Goal: Information Seeking & Learning: Learn about a topic

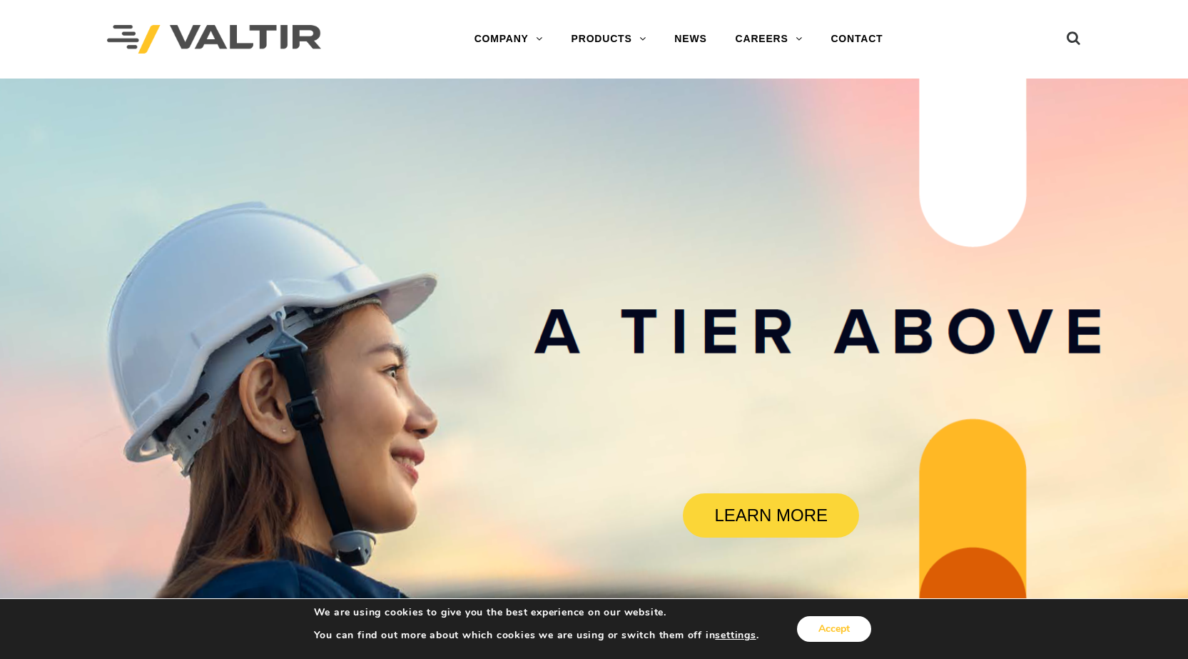
click at [831, 634] on button "Accept" at bounding box center [834, 629] width 74 height 26
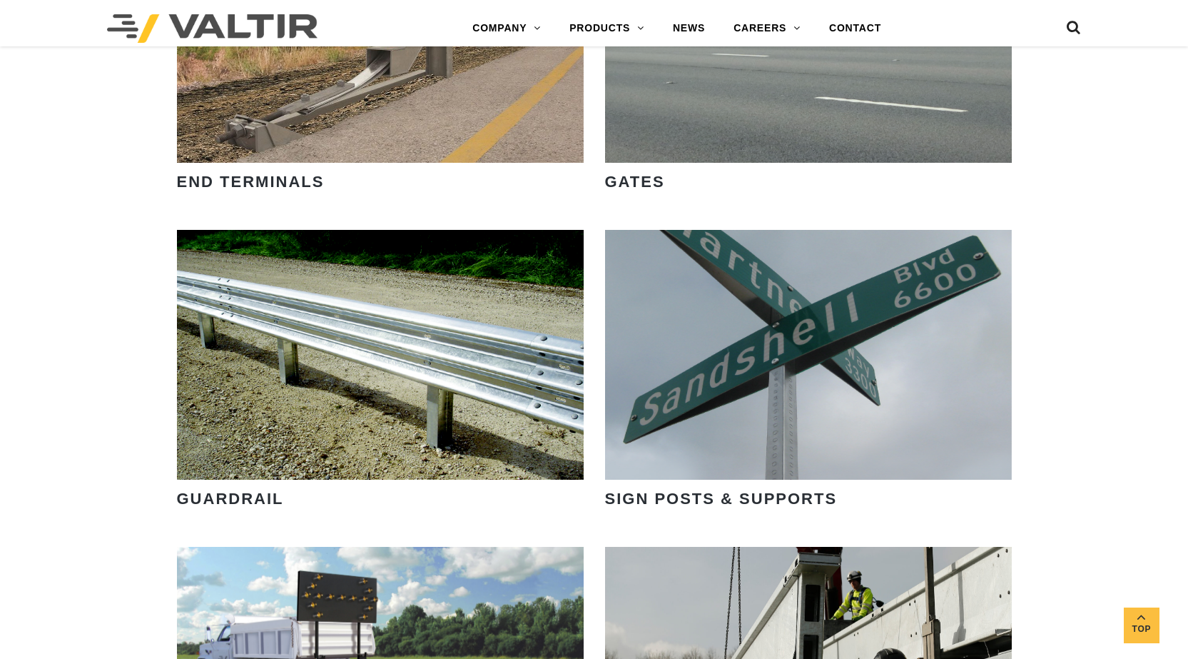
scroll to position [1427, 0]
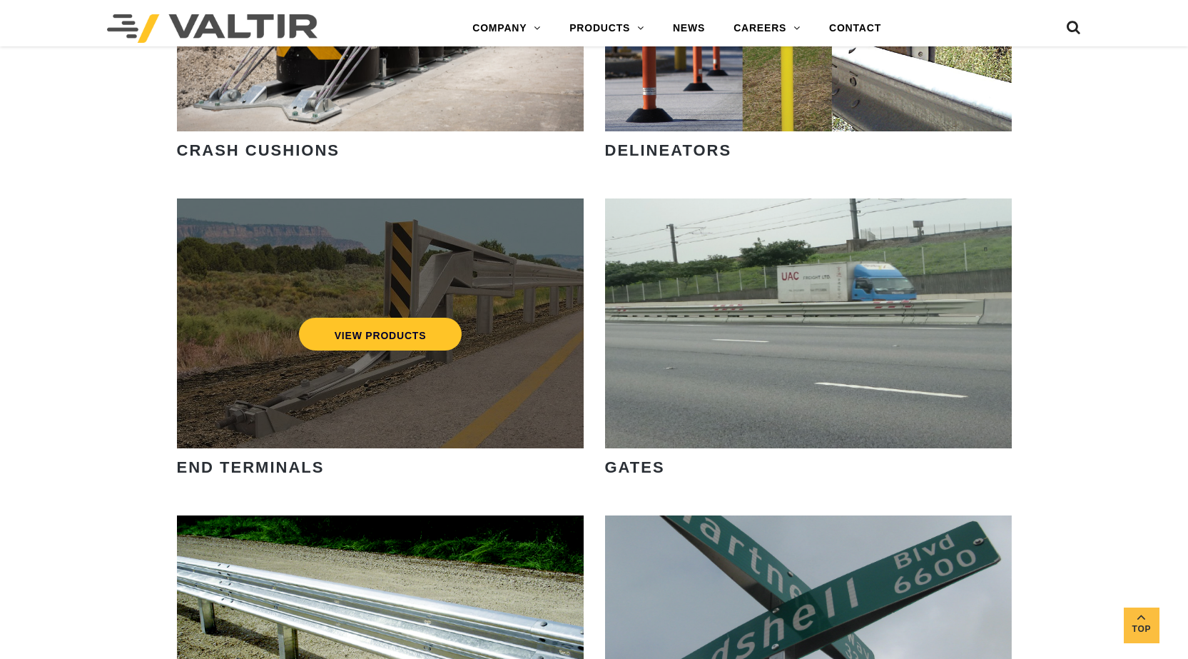
click at [411, 375] on div "VIEW PRODUCTS" at bounding box center [380, 323] width 407 height 250
click at [402, 347] on link "VIEW PRODUCTS" at bounding box center [379, 334] width 163 height 33
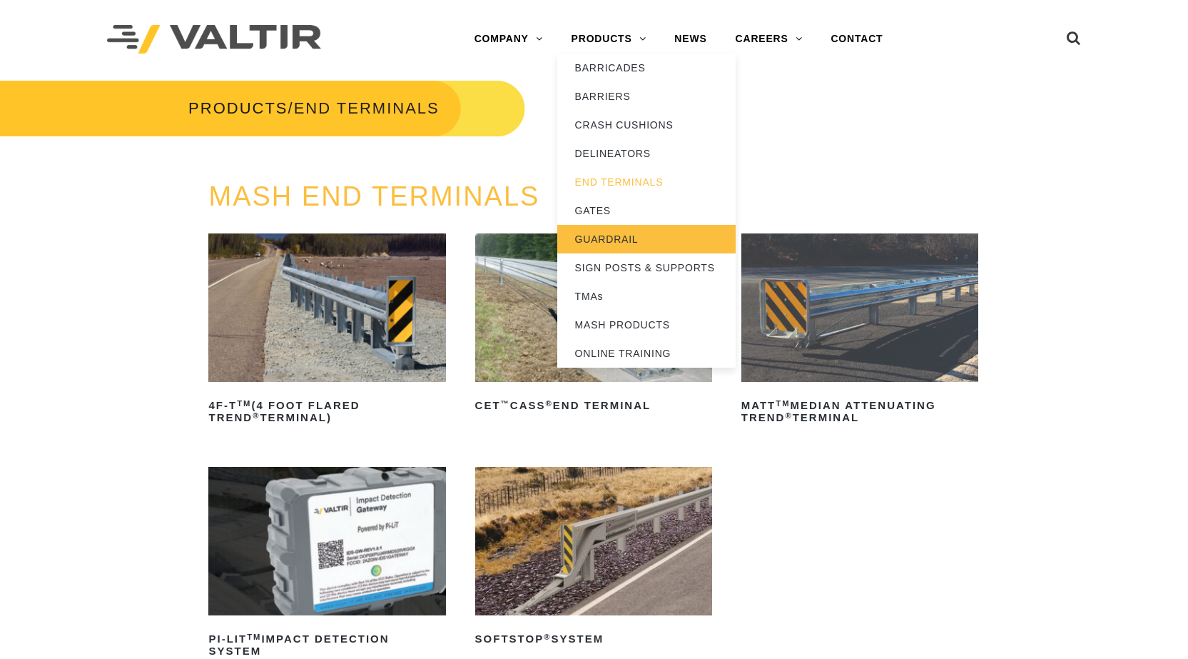
click at [652, 234] on link "GUARDRAIL" at bounding box center [646, 239] width 178 height 29
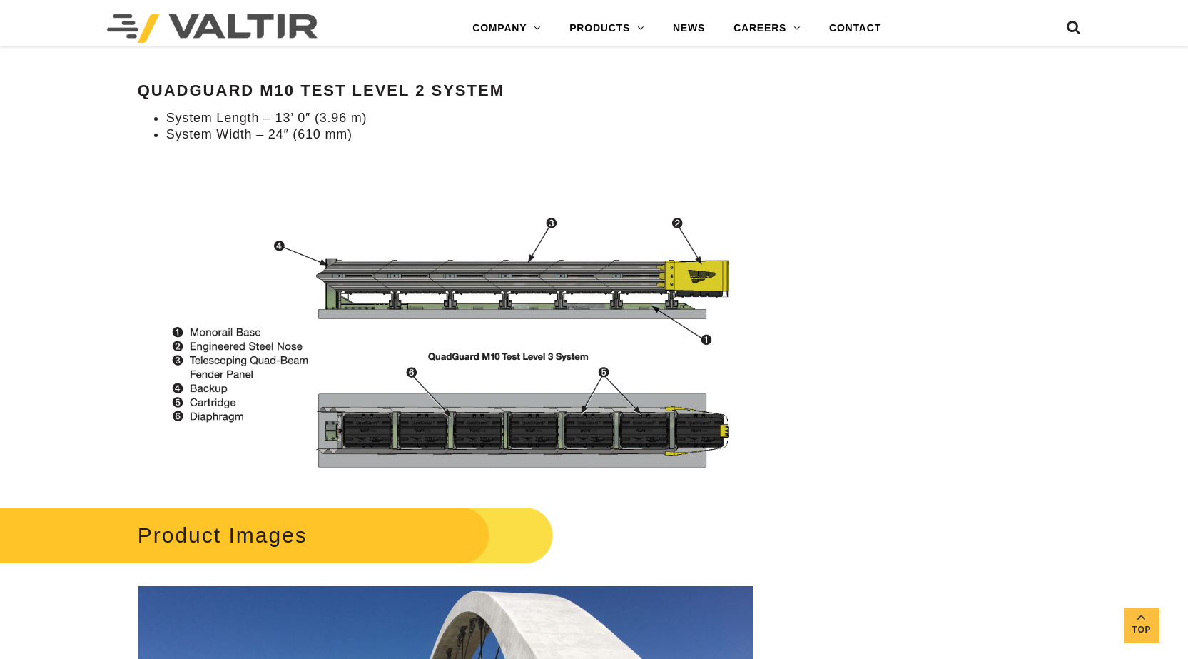
scroll to position [1213, 0]
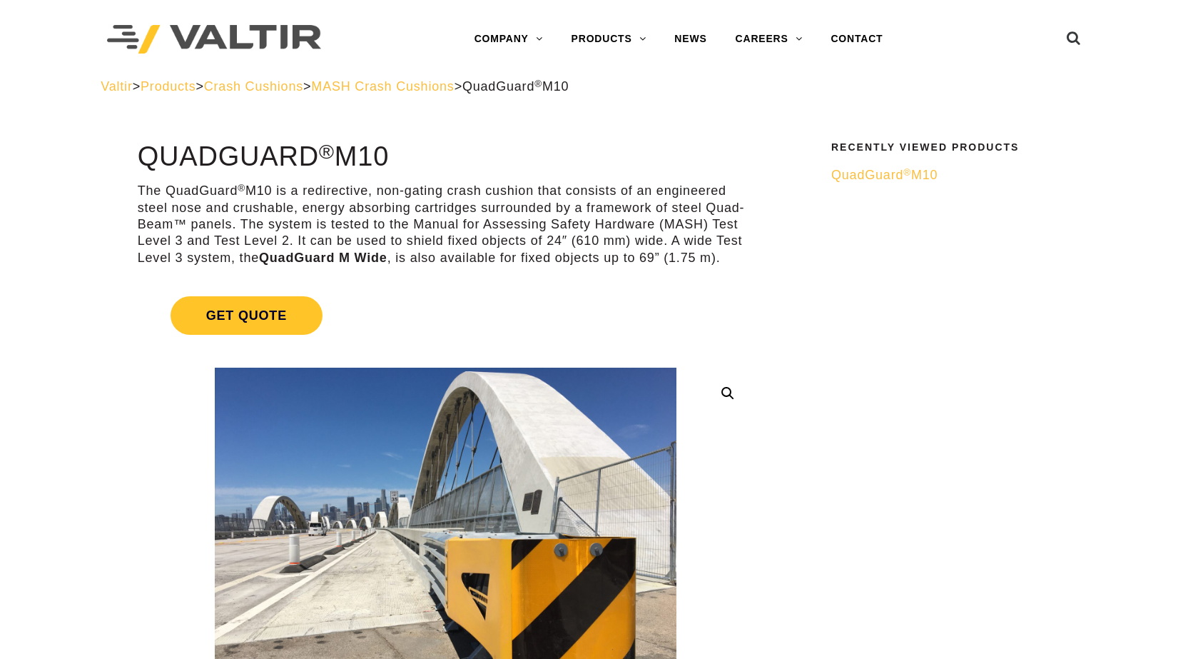
click at [454, 86] on span "MASH Crash Cushions" at bounding box center [382, 86] width 143 height 14
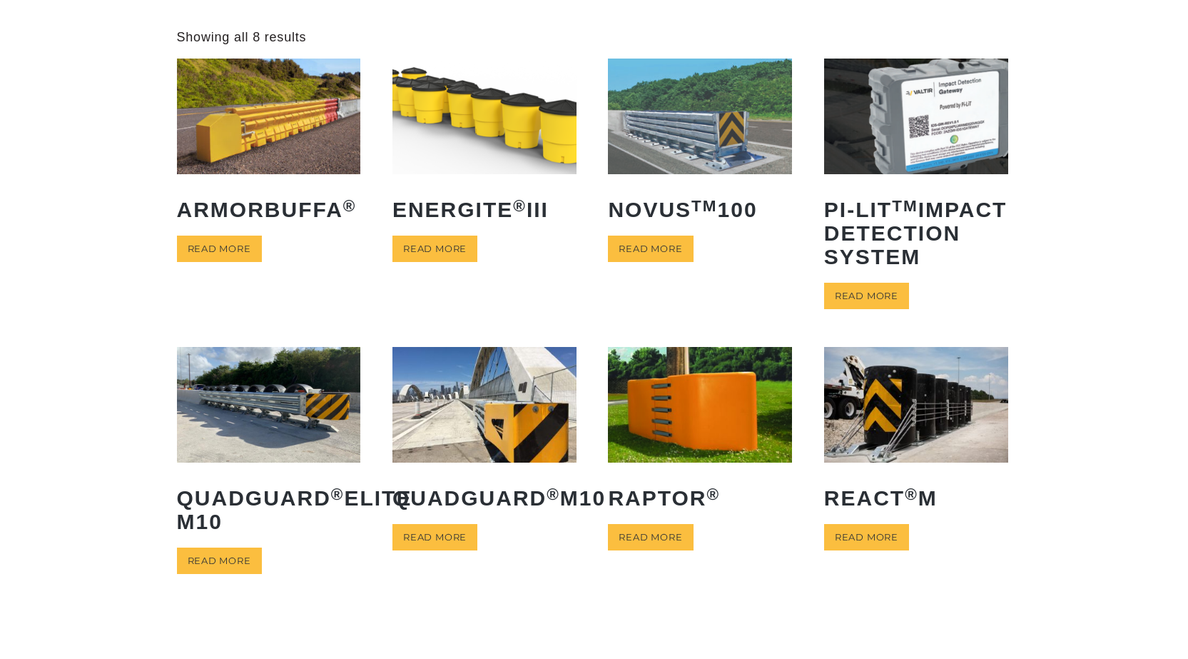
scroll to position [71, 0]
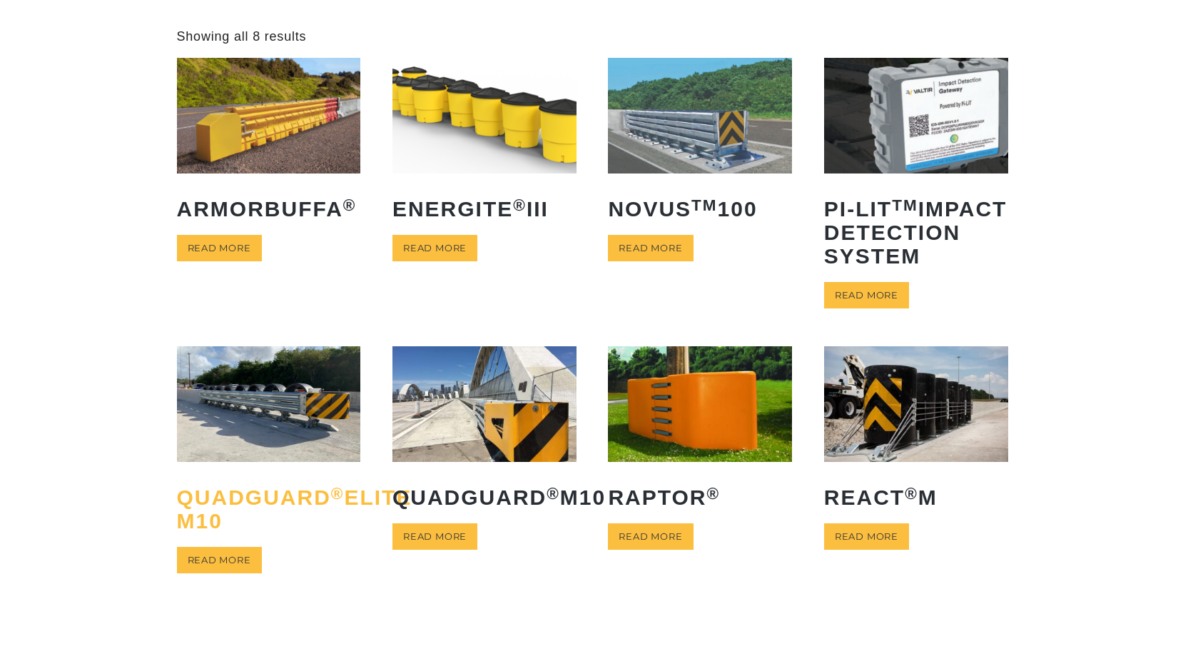
click at [268, 542] on h2 "QuadGuard ® Elite M10" at bounding box center [269, 509] width 184 height 69
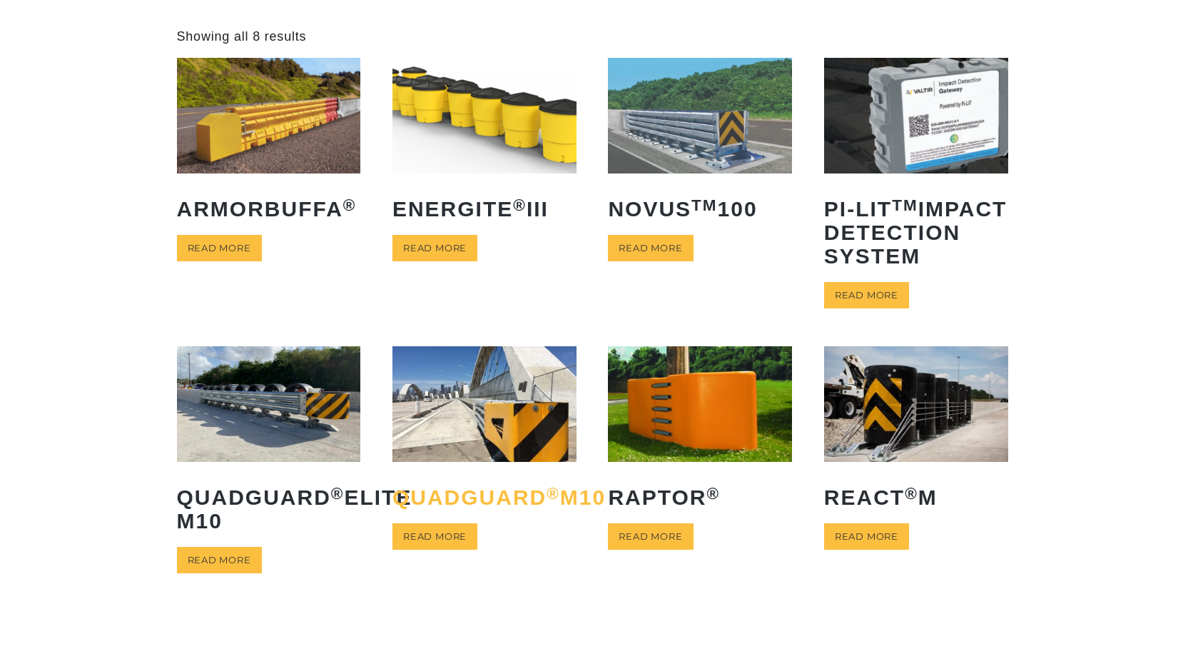
click at [454, 519] on h2 "QuadGuard ® M10" at bounding box center [484, 497] width 184 height 45
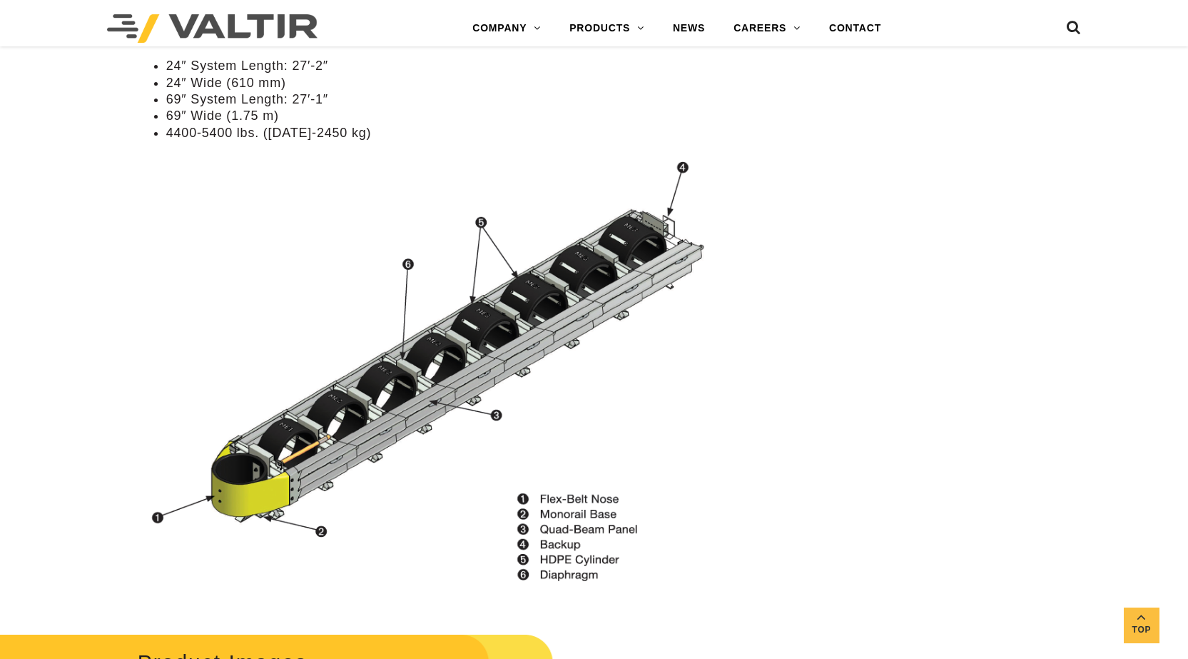
scroll to position [999, 0]
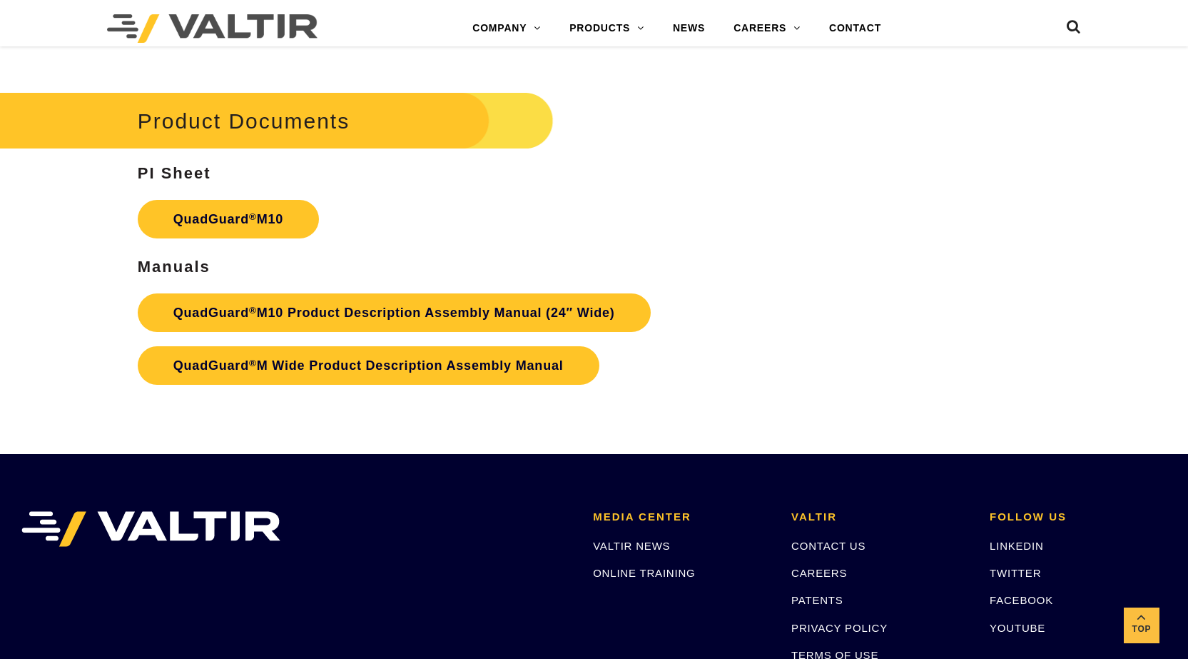
scroll to position [4585, 0]
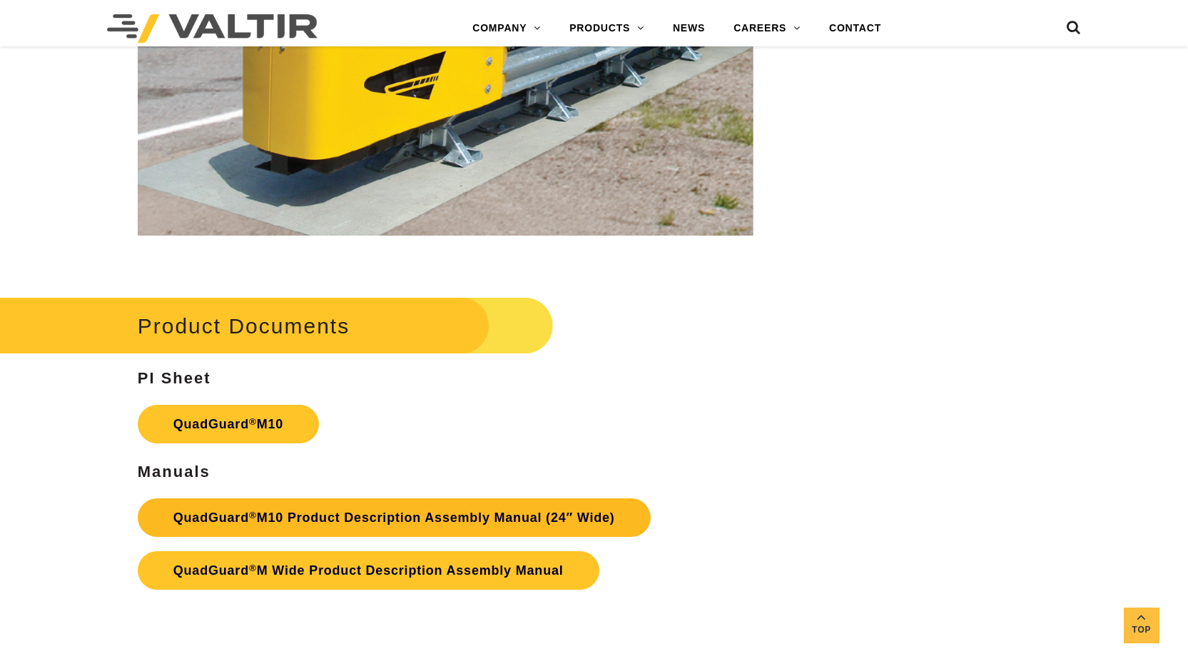
click at [455, 521] on link "QuadGuard ® M10 Product Description Assembly Manual (24″ Wide)" at bounding box center [394, 517] width 513 height 39
